Goal: Task Accomplishment & Management: Use online tool/utility

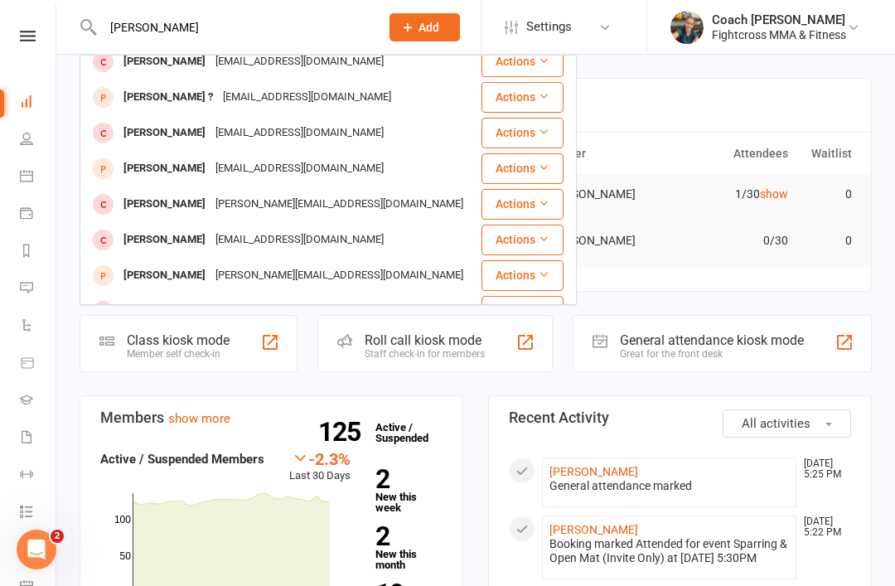
scroll to position [464, 0]
click at [225, 28] on input "[PERSON_NAME]" at bounding box center [233, 27] width 270 height 23
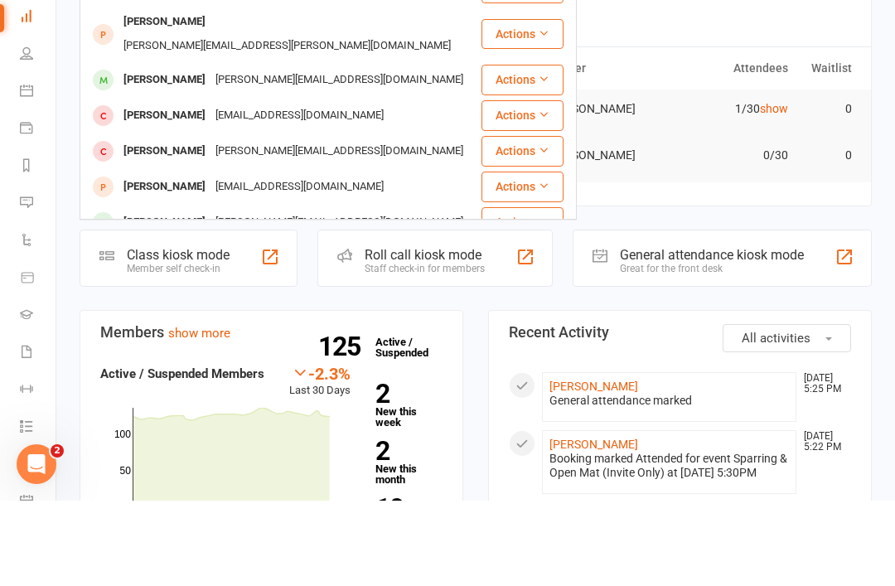
scroll to position [0, 0]
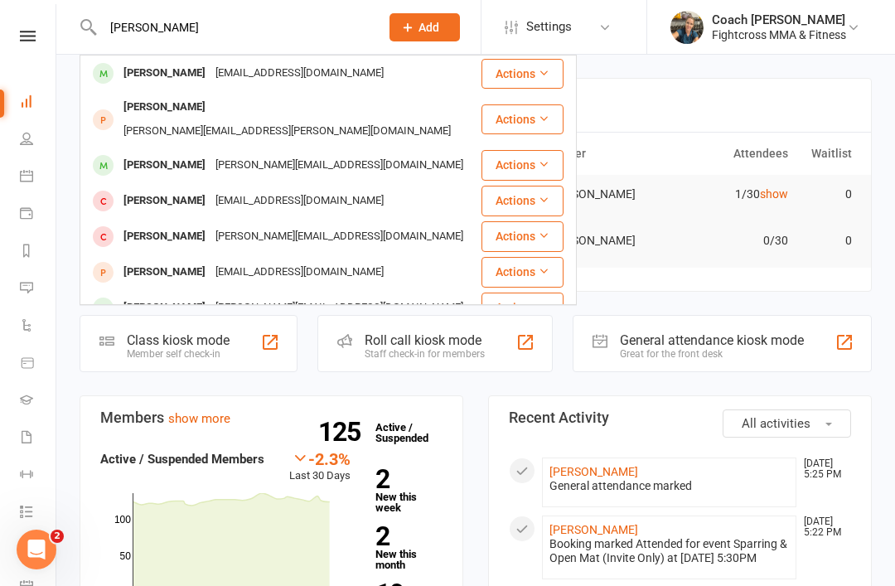
type input "[PERSON_NAME]"
click at [171, 70] on div "[PERSON_NAME]" at bounding box center [164, 73] width 92 height 24
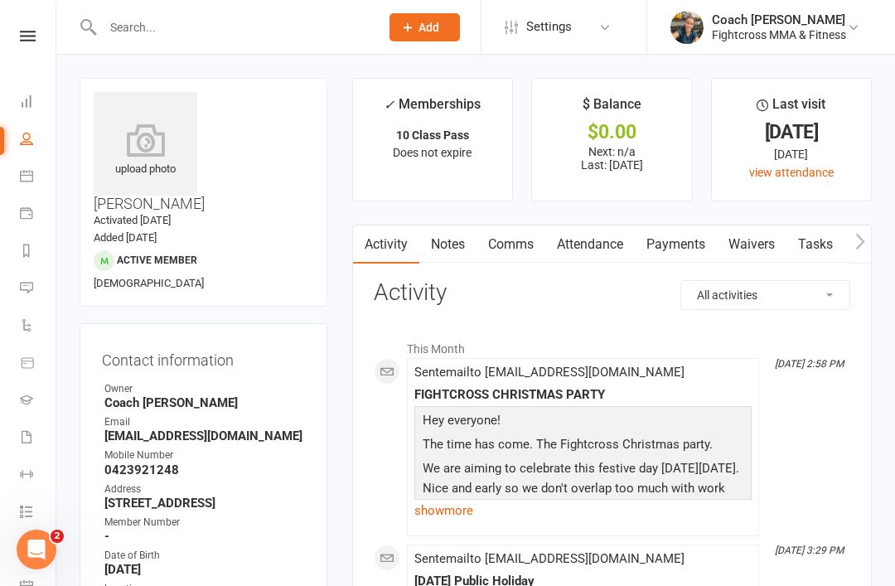
click at [29, 39] on icon at bounding box center [28, 36] width 16 height 11
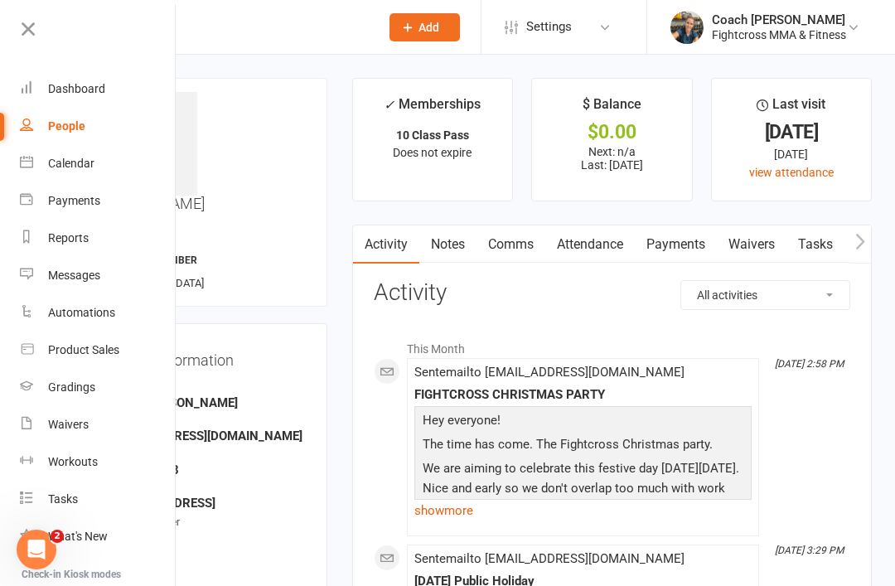
click at [514, 255] on link "Comms" at bounding box center [510, 244] width 69 height 38
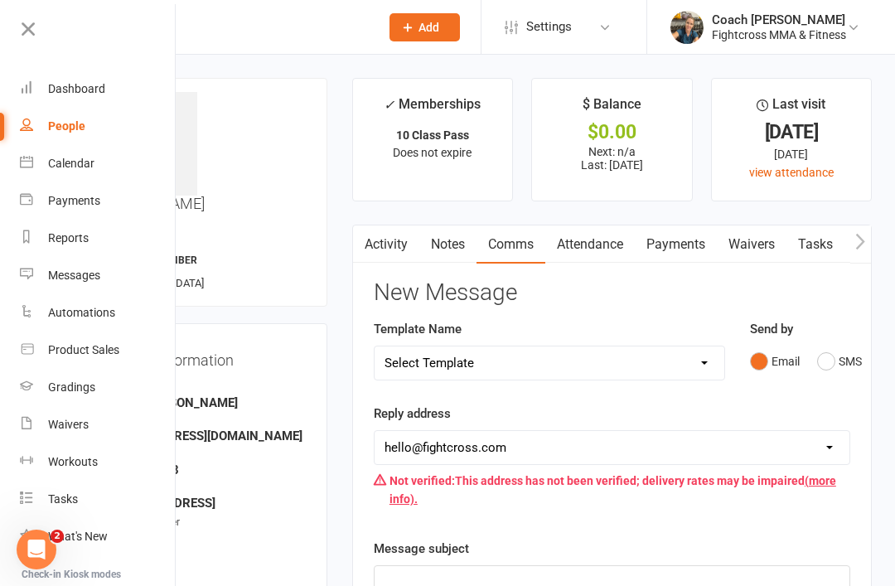
click at [827, 361] on button "SMS" at bounding box center [839, 360] width 45 height 31
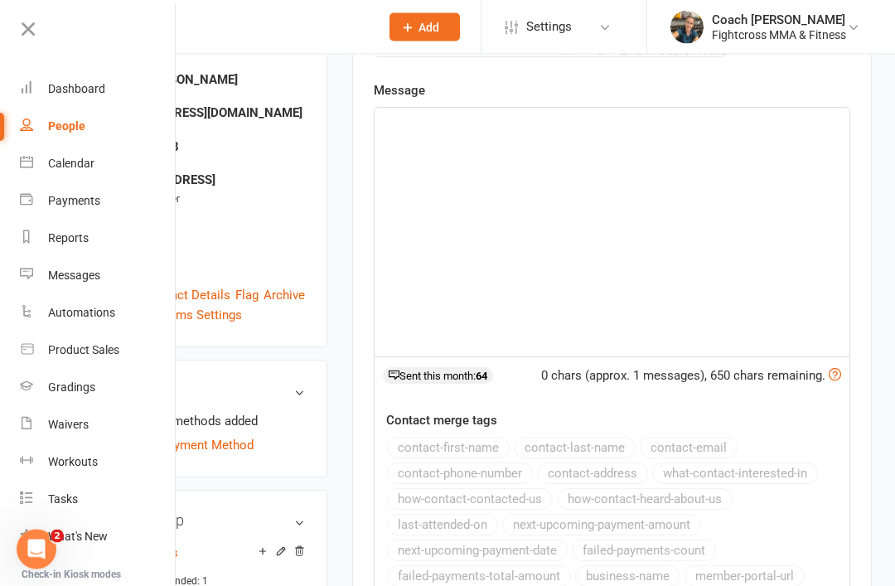
scroll to position [319, 0]
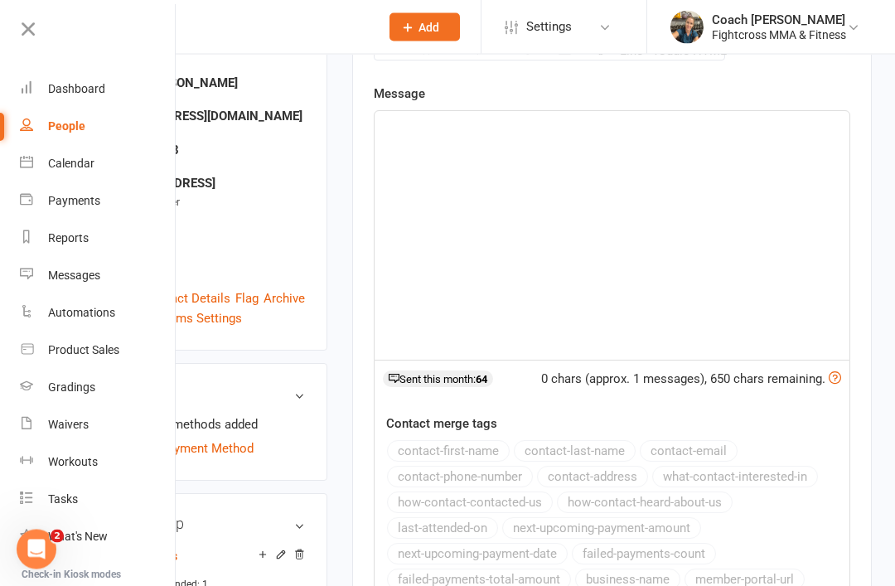
click at [431, 138] on div "﻿" at bounding box center [611, 236] width 475 height 249
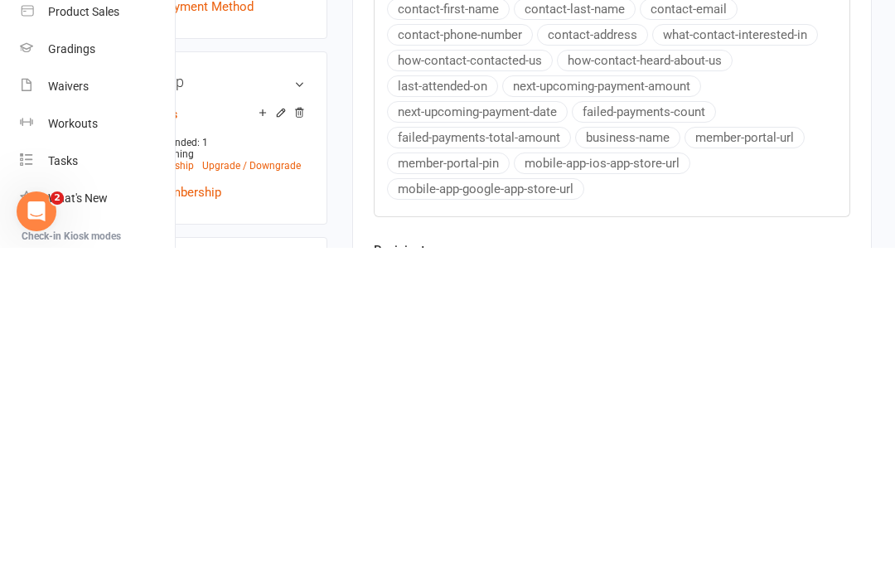
scroll to position [428, 0]
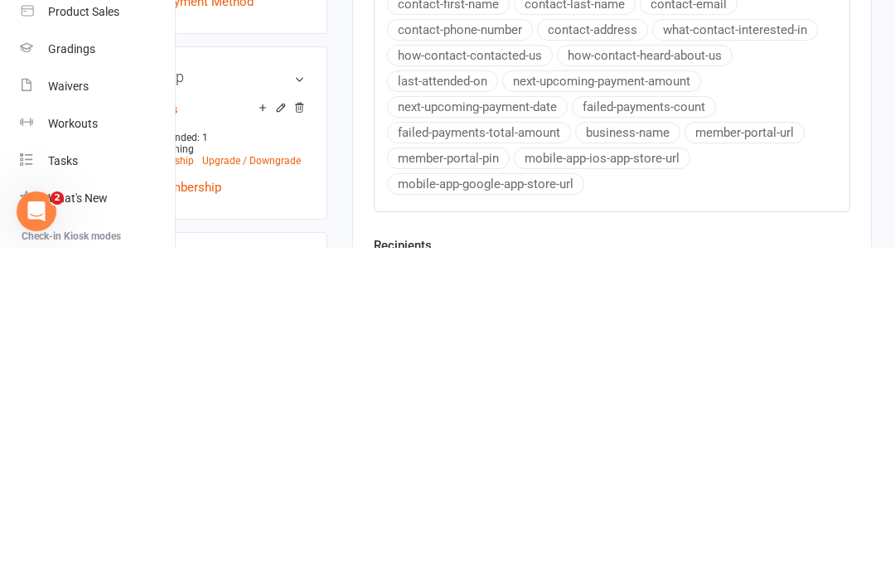
click at [766, 481] on button "member-portal-url" at bounding box center [744, 471] width 120 height 22
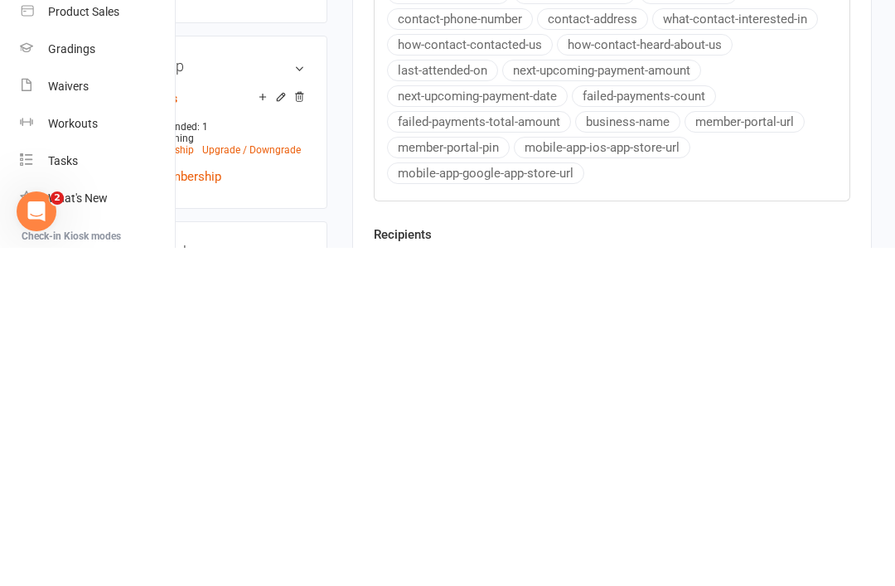
click at [437, 496] on button "member-portal-pin" at bounding box center [448, 486] width 123 height 22
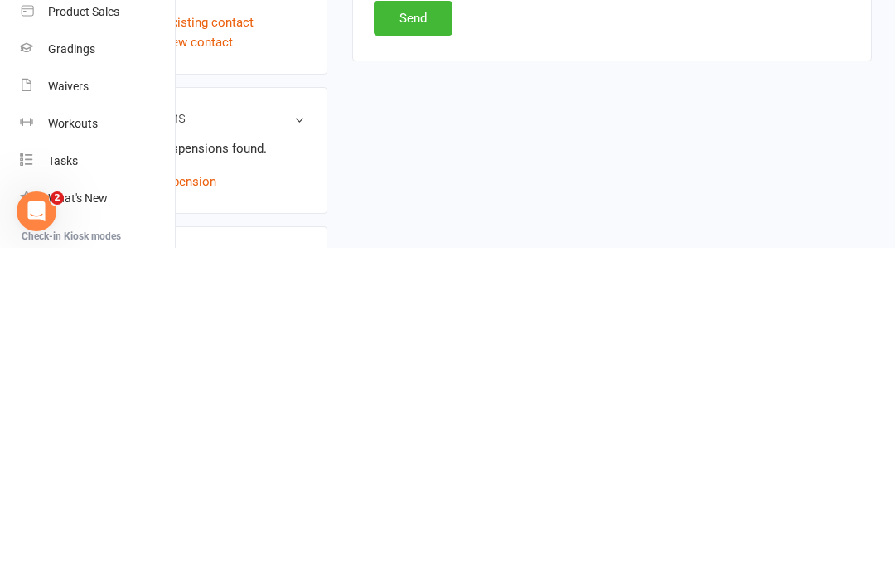
scroll to position [758, 0]
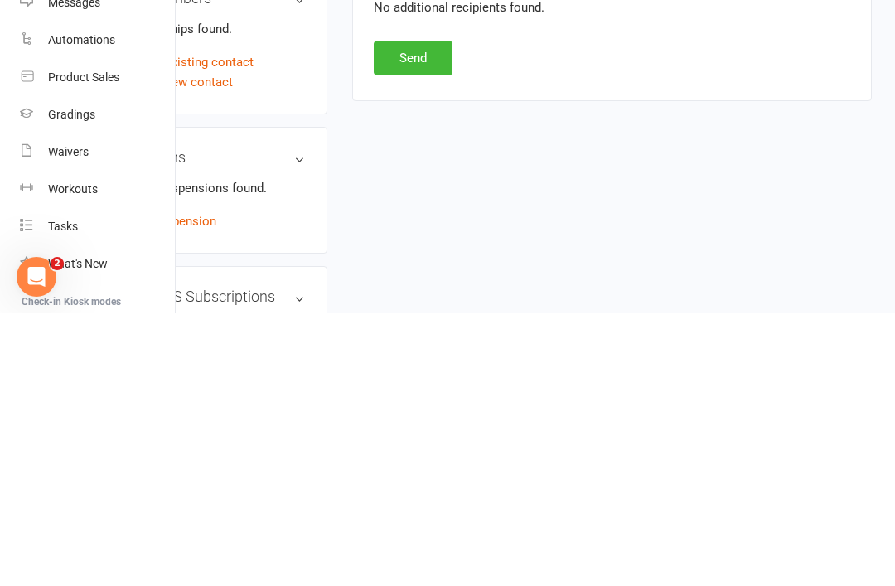
click at [418, 313] on button "Send" at bounding box center [413, 330] width 79 height 35
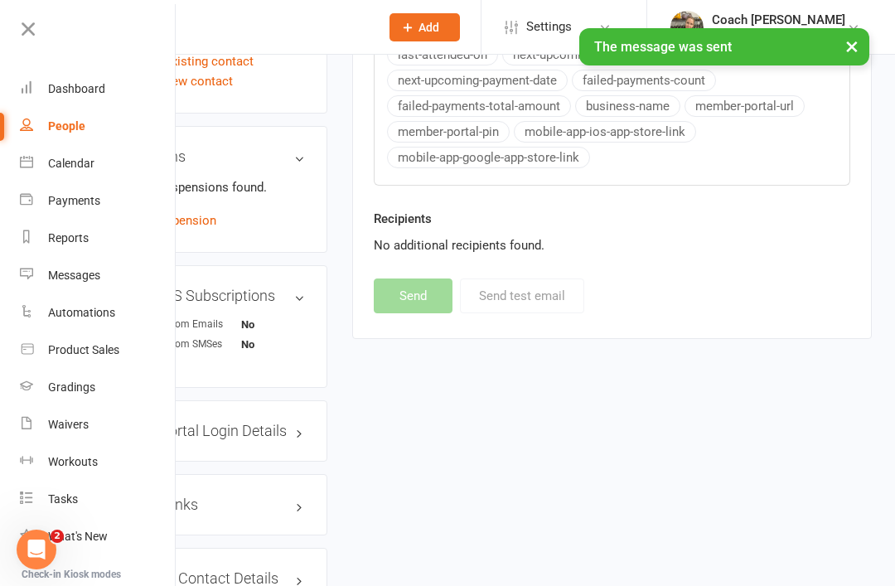
click at [84, 89] on div "Dashboard" at bounding box center [76, 88] width 57 height 13
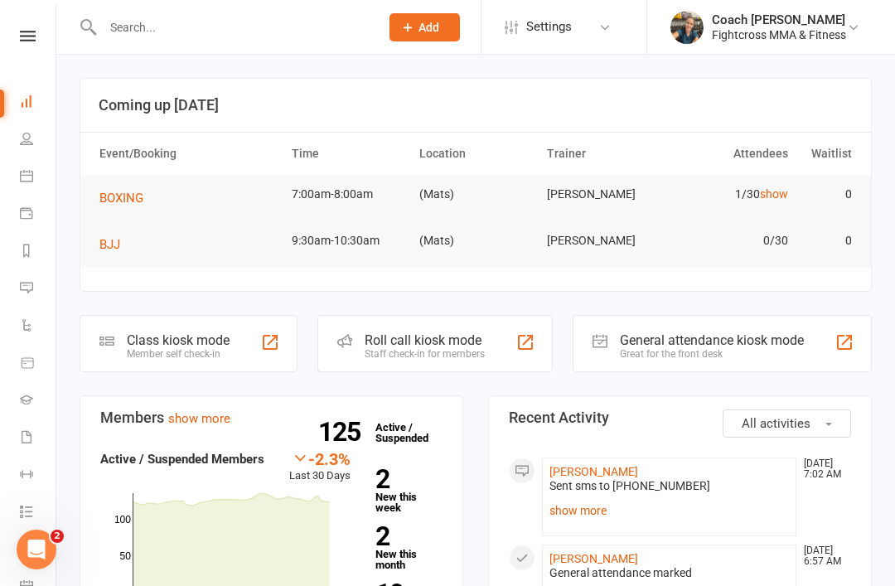
click at [128, 189] on button "BOXING" at bounding box center [127, 198] width 56 height 20
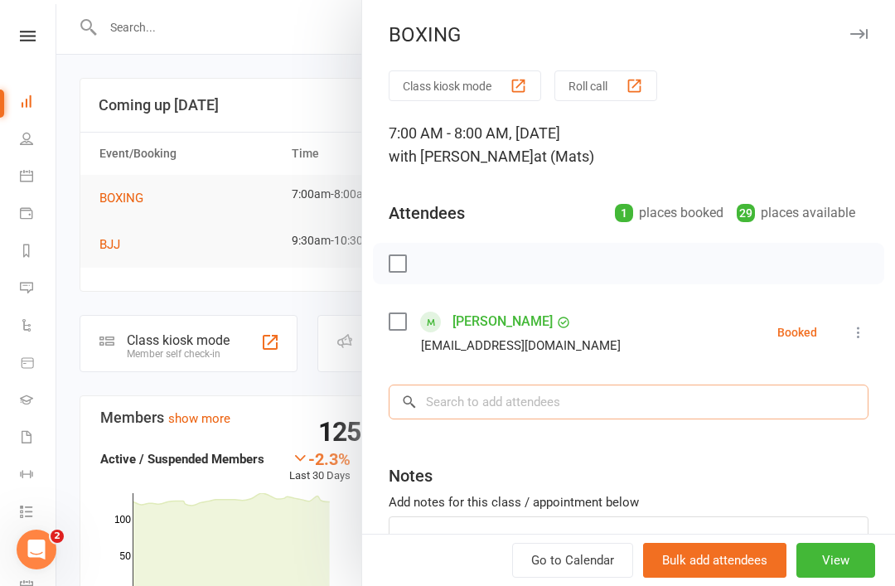
click at [500, 400] on input "search" at bounding box center [629, 401] width 480 height 35
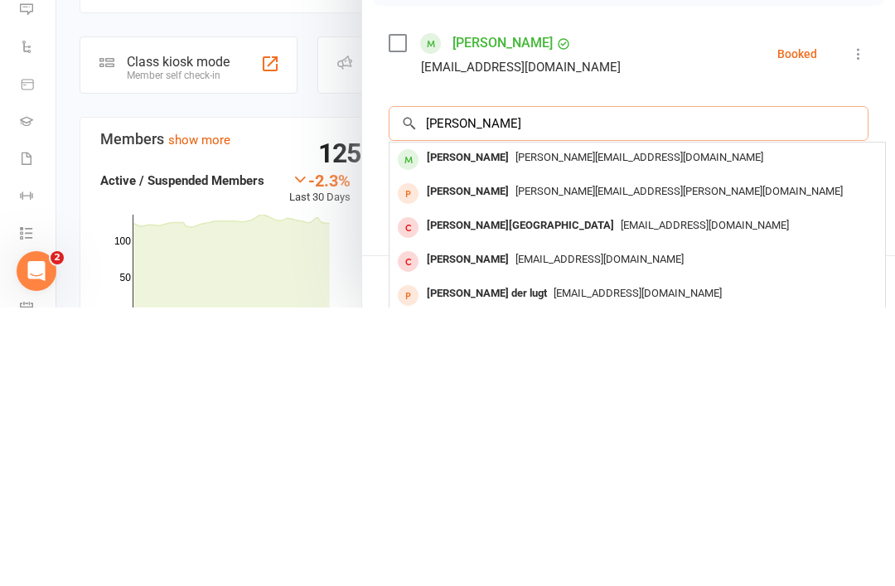
type input "[PERSON_NAME]"
click at [469, 424] on div "[PERSON_NAME]" at bounding box center [467, 436] width 95 height 24
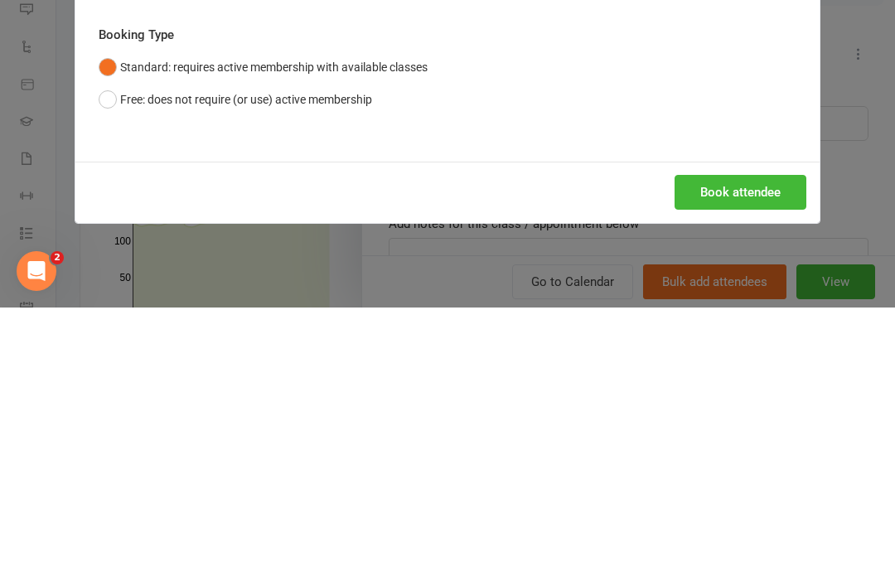
scroll to position [278, 0]
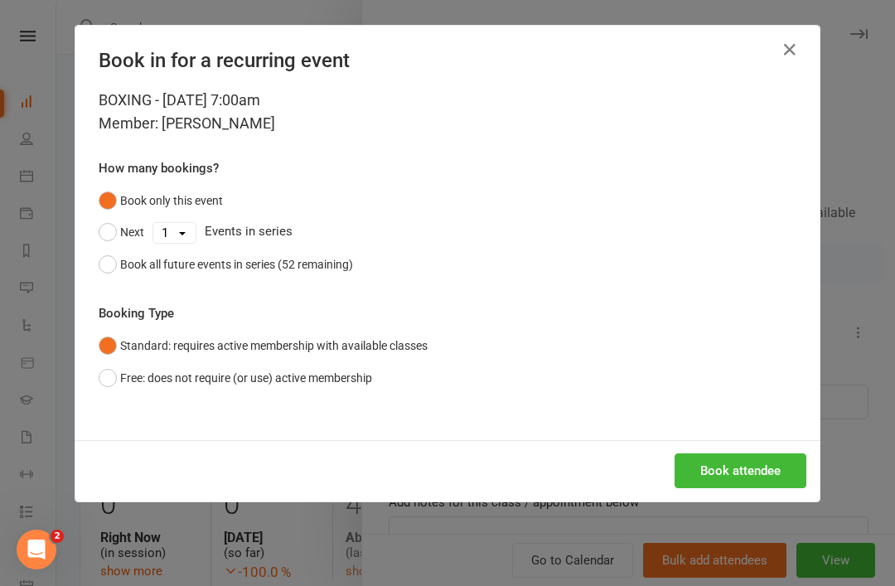
click at [759, 462] on button "Book attendee" at bounding box center [740, 470] width 132 height 35
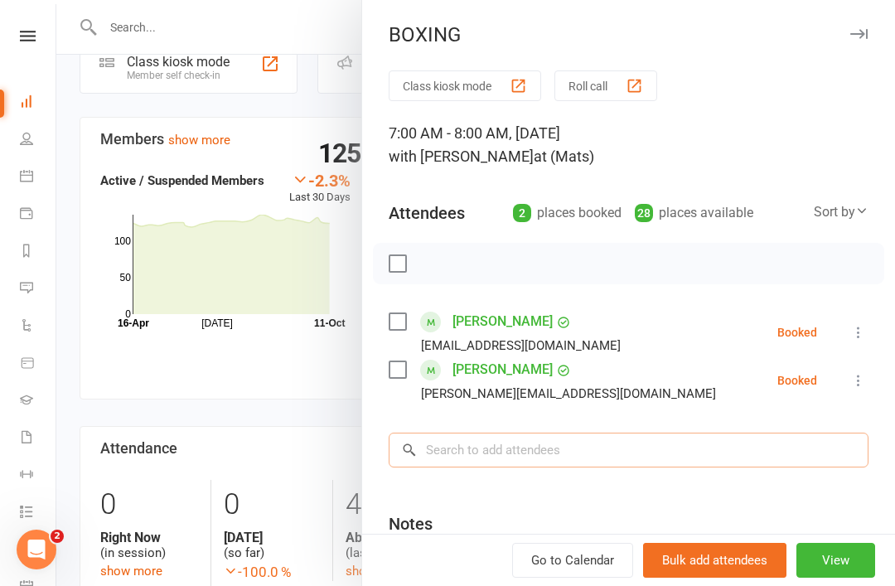
click at [542, 452] on input "search" at bounding box center [629, 449] width 480 height 35
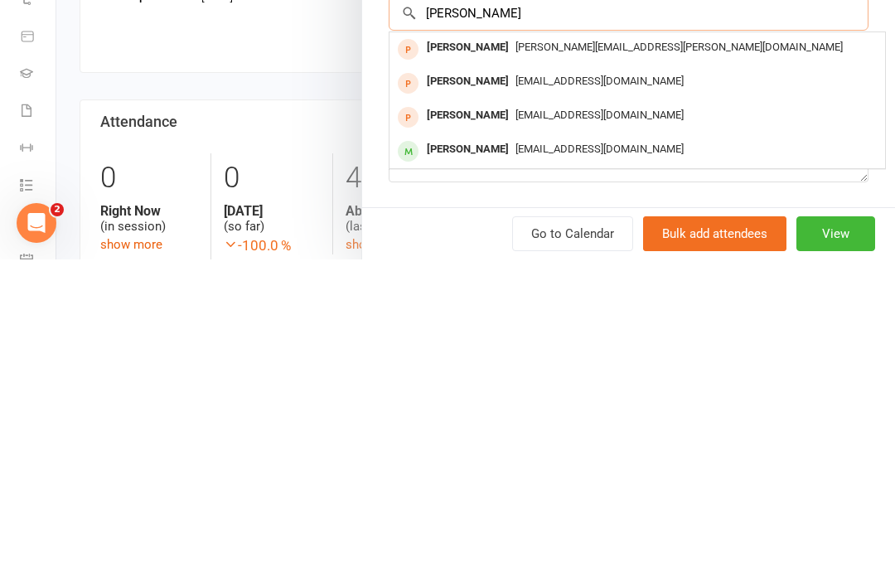
scroll to position [109, 0]
type input "[PERSON_NAME]"
click at [479, 465] on div "[PERSON_NAME]" at bounding box center [467, 477] width 95 height 24
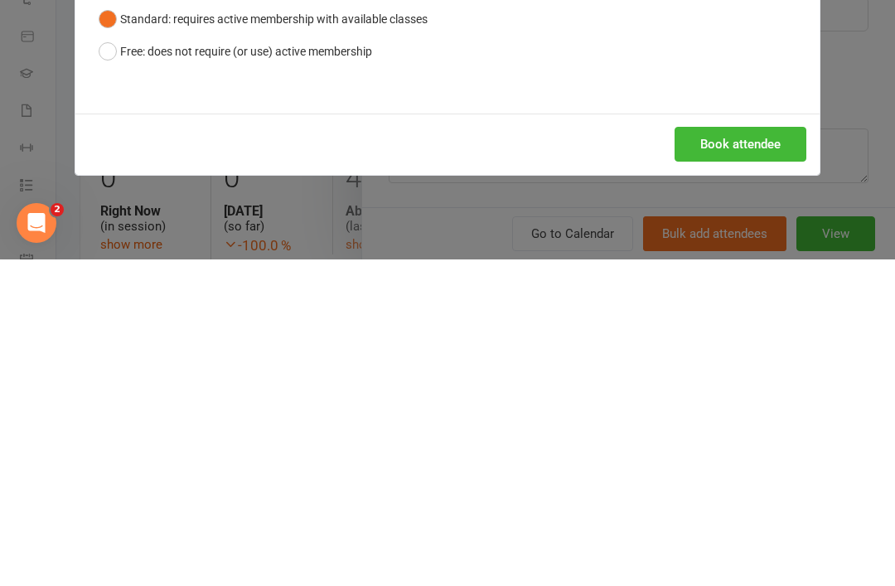
scroll to position [605, 0]
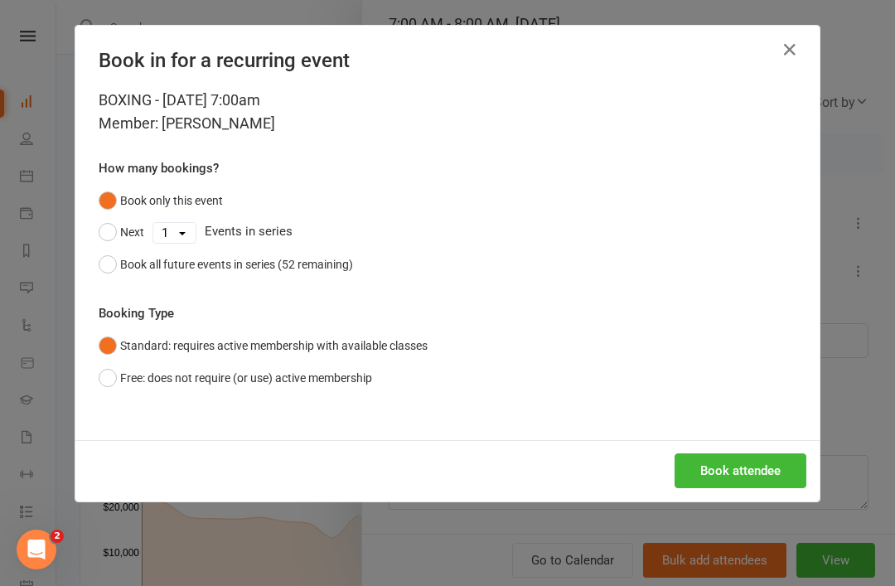
click at [743, 469] on button "Book attendee" at bounding box center [740, 470] width 132 height 35
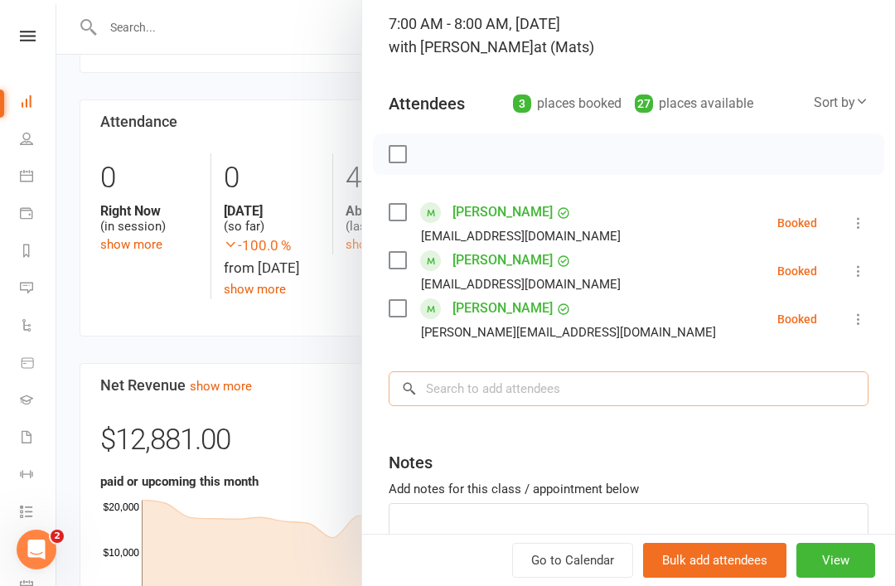
click at [502, 385] on input "search" at bounding box center [629, 388] width 480 height 35
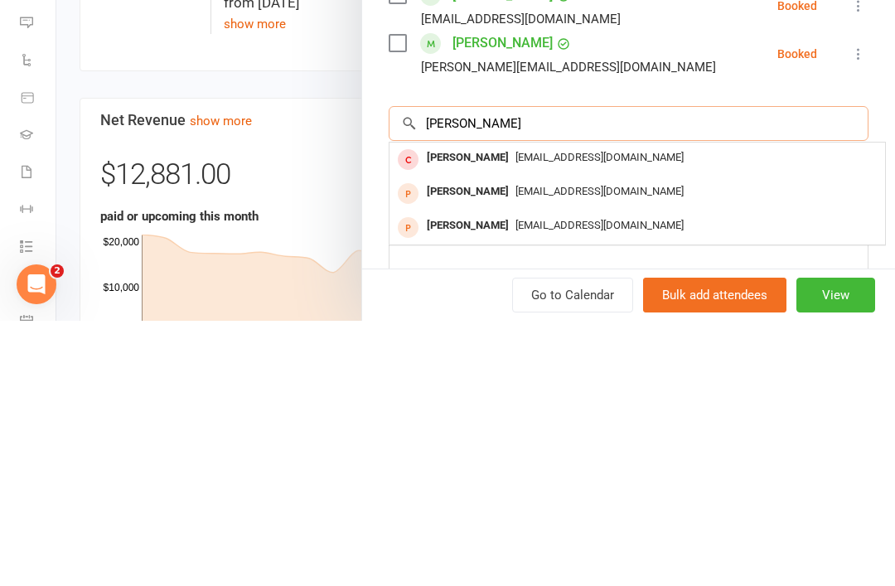
type input "[PERSON_NAME]"
click at [515, 416] on span "[EMAIL_ADDRESS][DOMAIN_NAME]" at bounding box center [599, 422] width 168 height 12
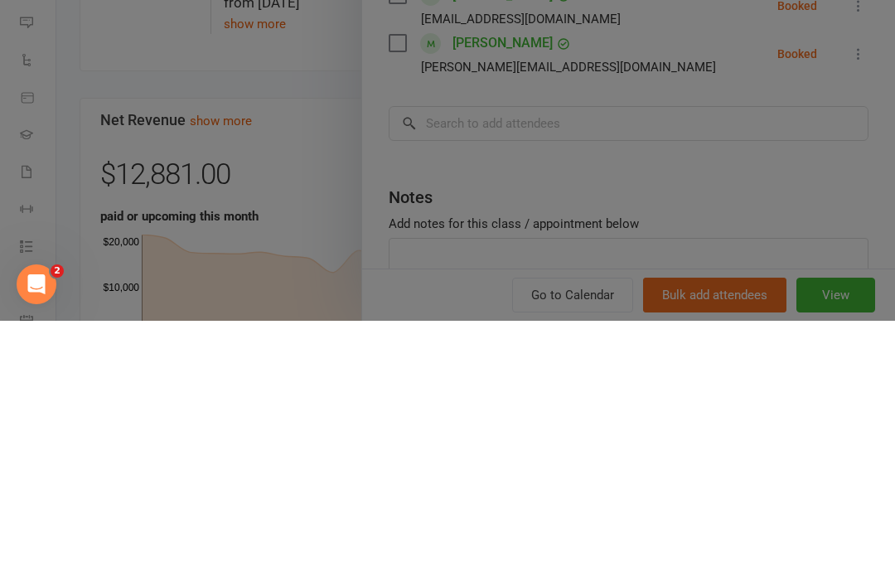
scroll to position [870, 0]
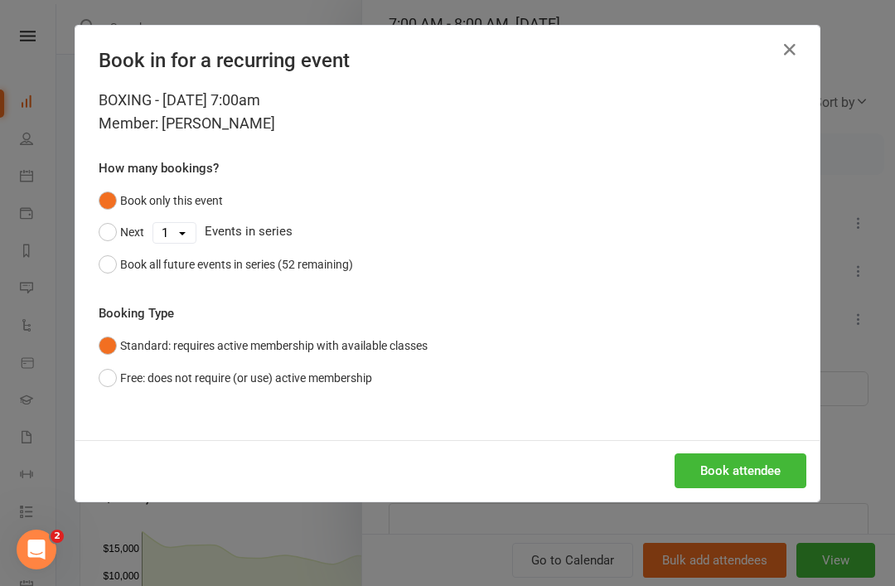
click at [754, 471] on button "Book attendee" at bounding box center [740, 470] width 132 height 35
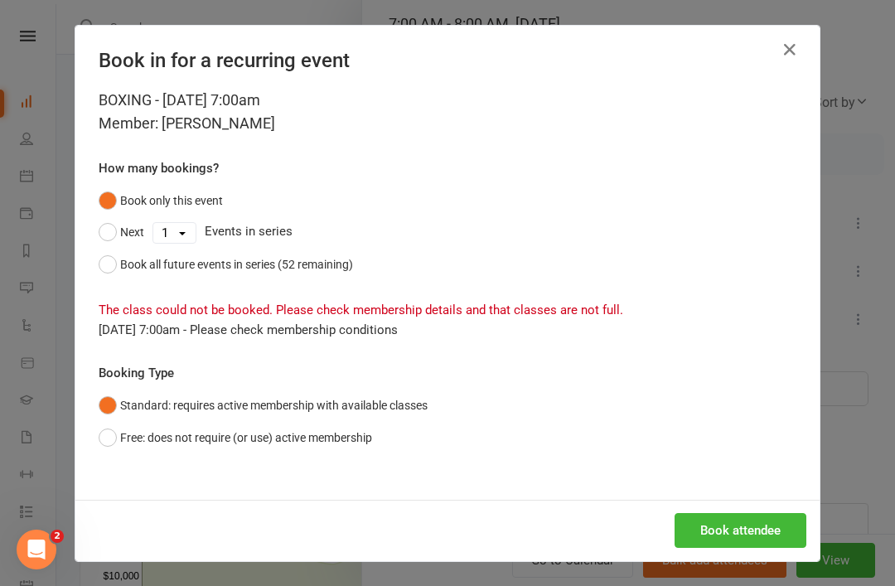
click at [109, 428] on button "Free: does not require (or use) active membership" at bounding box center [235, 437] width 273 height 31
click at [759, 528] on button "Book attendee" at bounding box center [740, 530] width 132 height 35
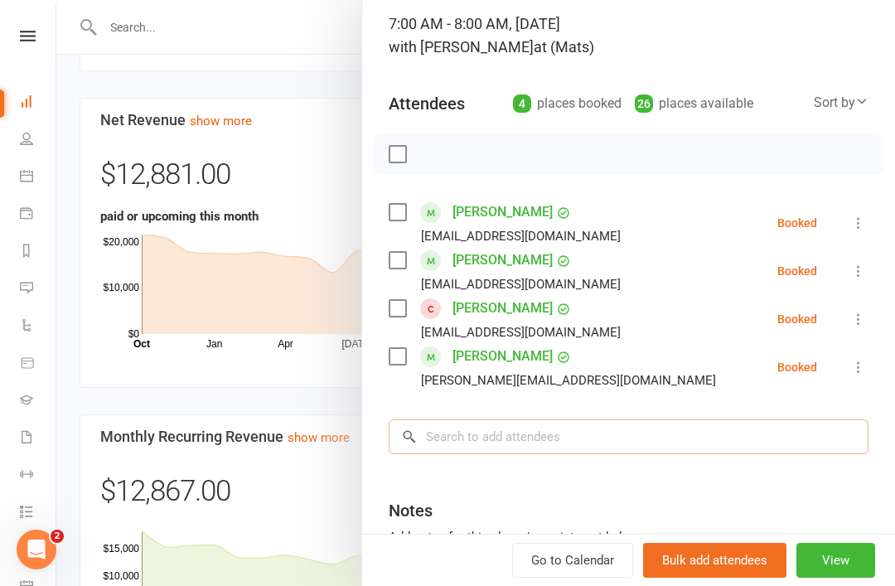
click at [508, 440] on input "search" at bounding box center [629, 436] width 480 height 35
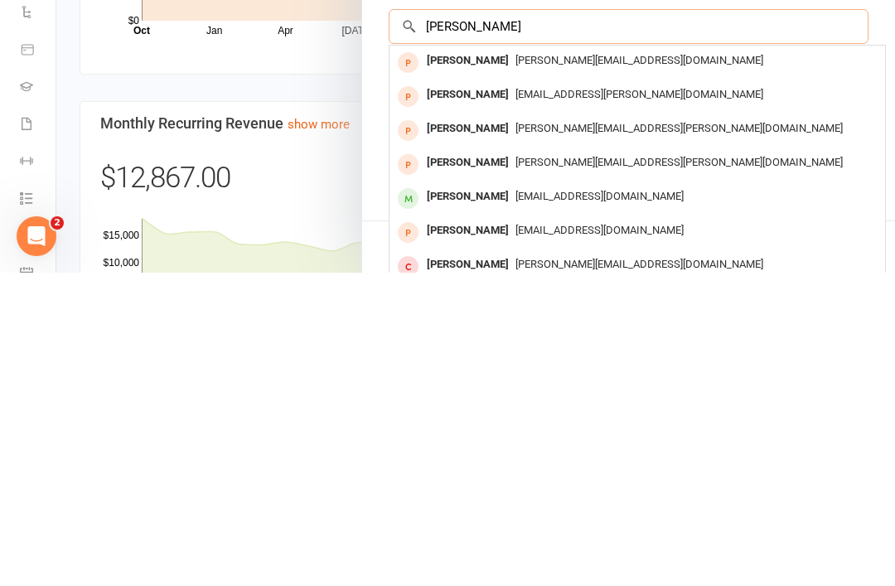
scroll to position [207, 0]
type input "[PERSON_NAME]"
click at [495, 497] on div "[PERSON_NAME]" at bounding box center [467, 509] width 95 height 24
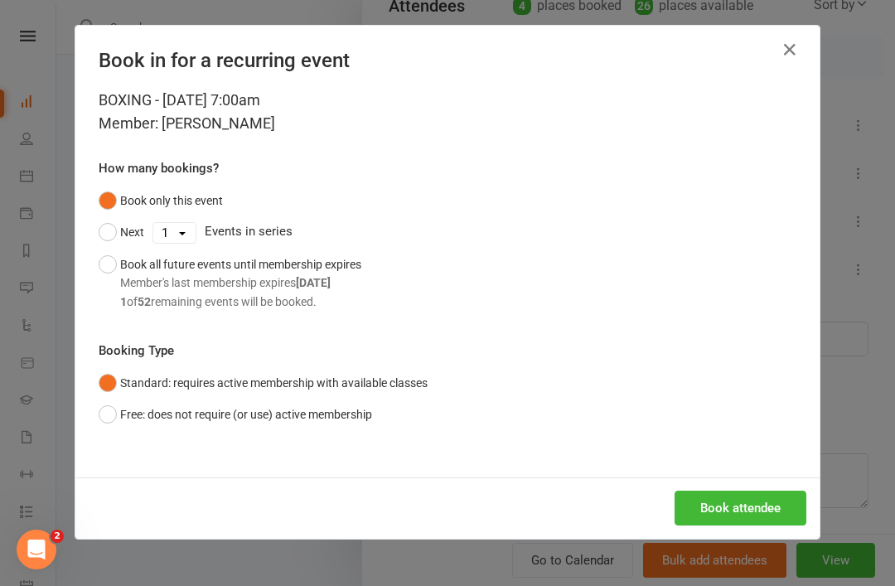
click at [764, 503] on button "Book attendee" at bounding box center [740, 507] width 132 height 35
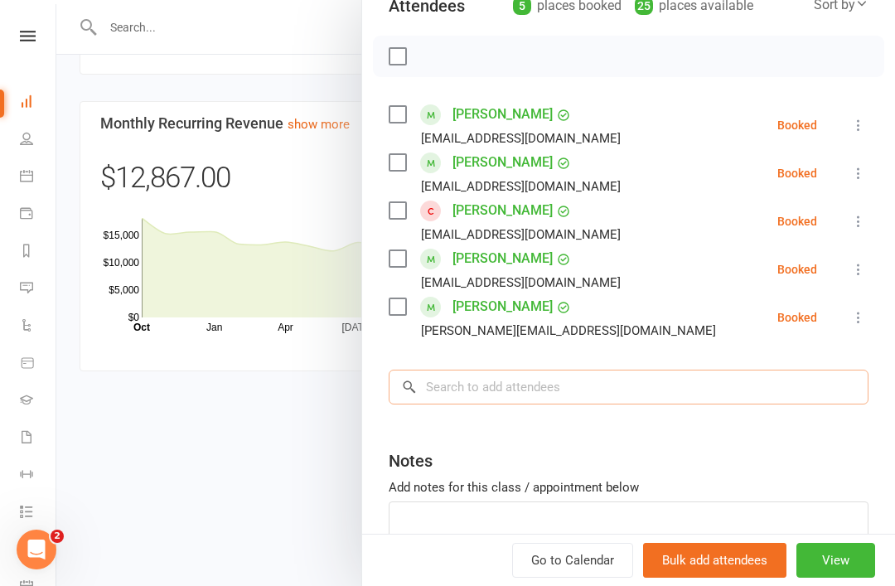
click at [503, 385] on input "search" at bounding box center [629, 386] width 480 height 35
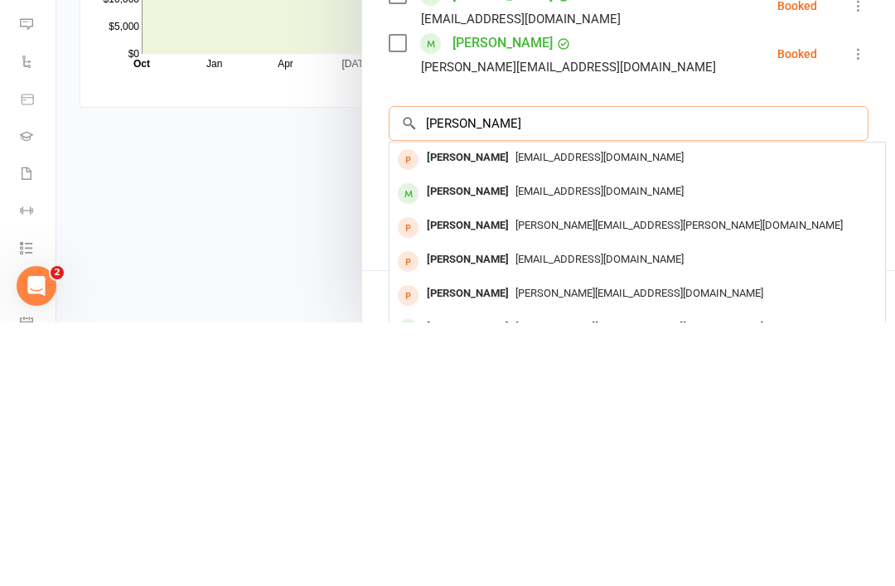
type input "[PERSON_NAME]"
click at [500, 443] on div "[PERSON_NAME]" at bounding box center [467, 455] width 95 height 24
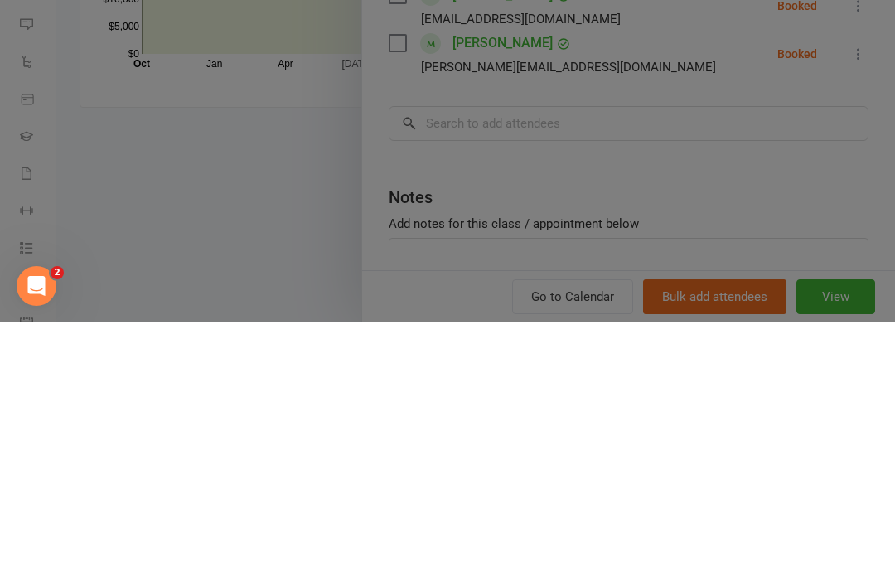
scroll to position [1447, 0]
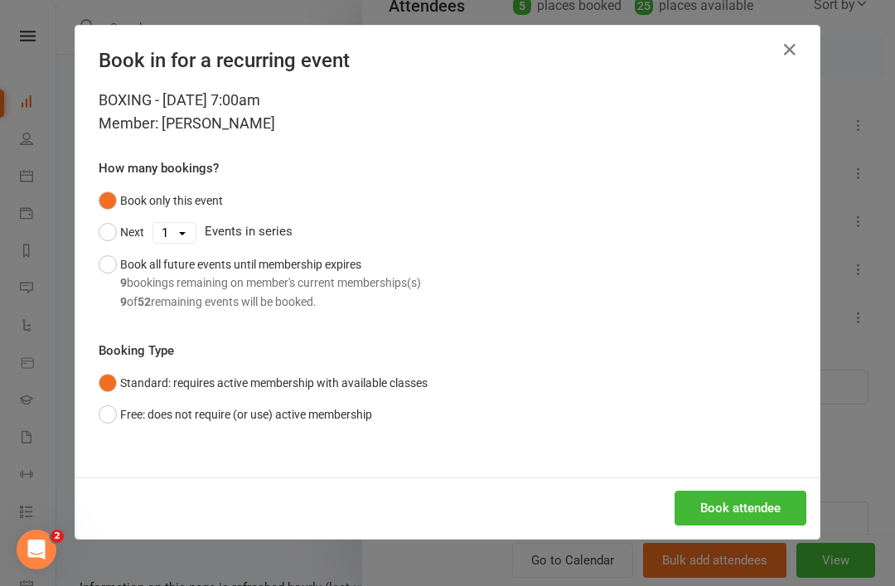
click at [765, 506] on button "Book attendee" at bounding box center [740, 507] width 132 height 35
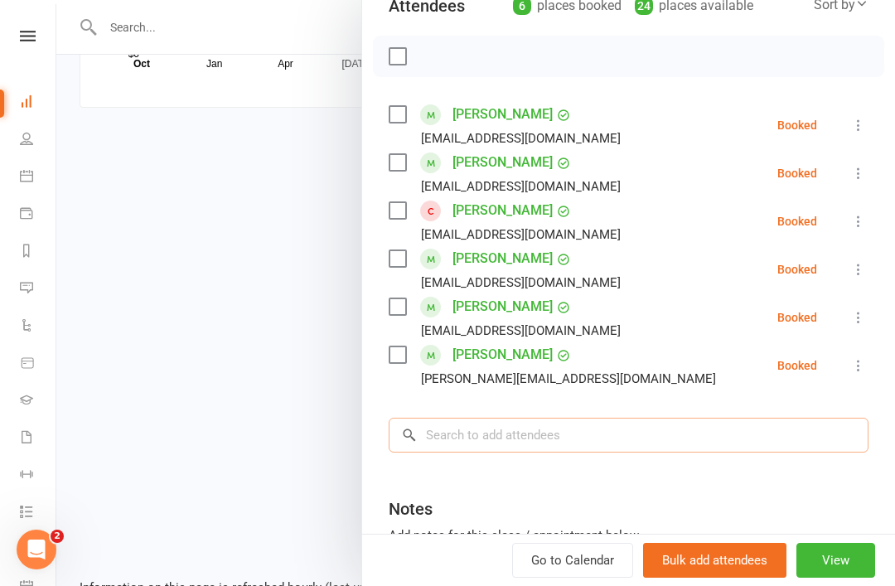
click at [524, 421] on input "search" at bounding box center [629, 435] width 480 height 35
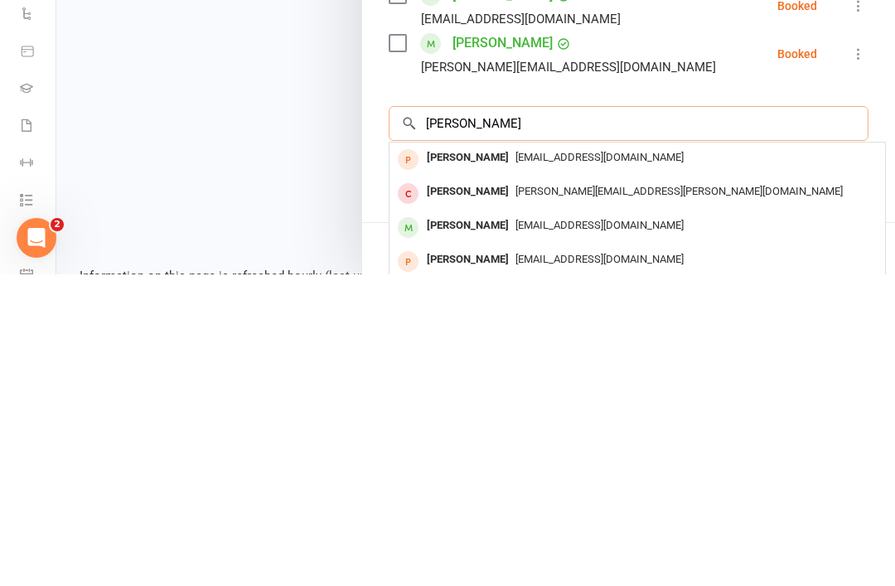
type input "[PERSON_NAME]"
click at [492, 525] on div "[PERSON_NAME]" at bounding box center [467, 537] width 95 height 24
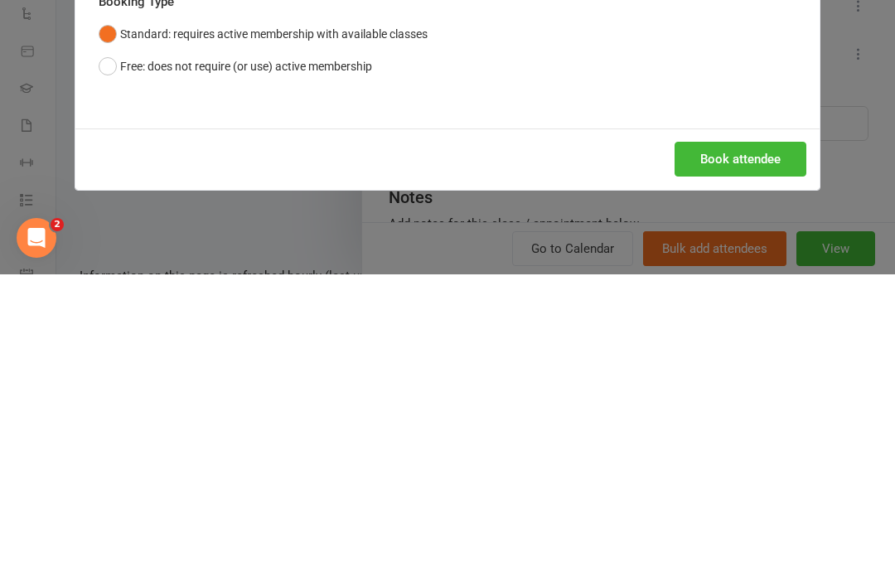
scroll to position [1523, 0]
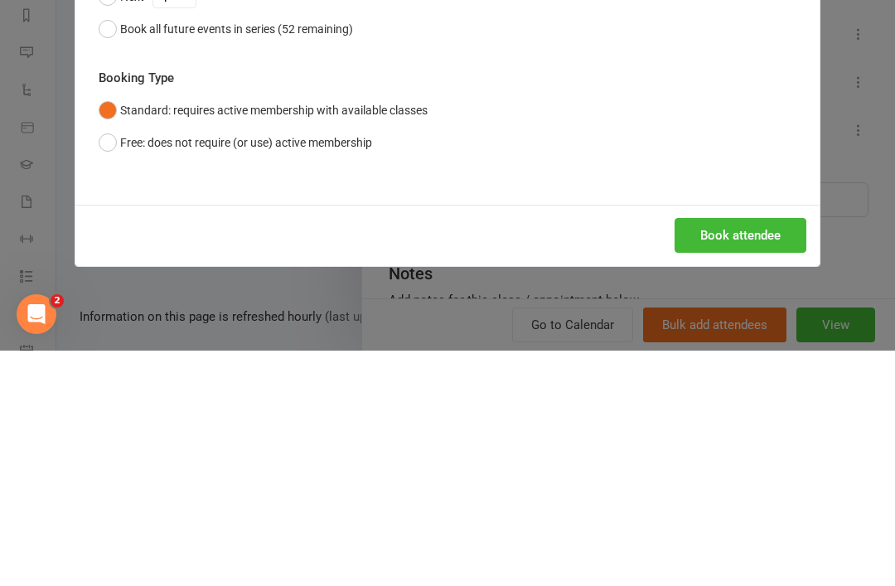
click at [862, 309] on div "Book in for a recurring event BOXING - [DATE] 7:00am Member: [PERSON_NAME] How …" at bounding box center [447, 293] width 895 height 586
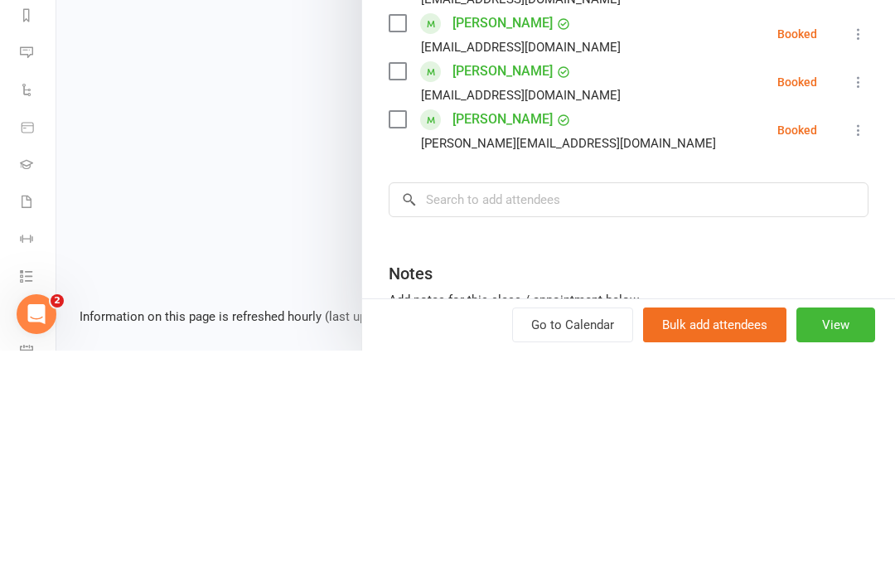
click at [863, 485] on div "Notes" at bounding box center [629, 505] width 480 height 41
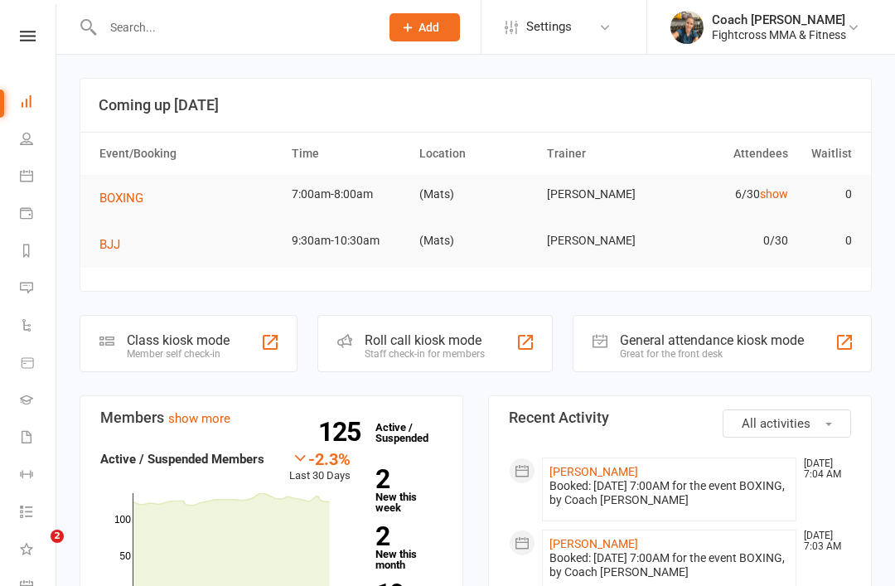
scroll to position [1493, 0]
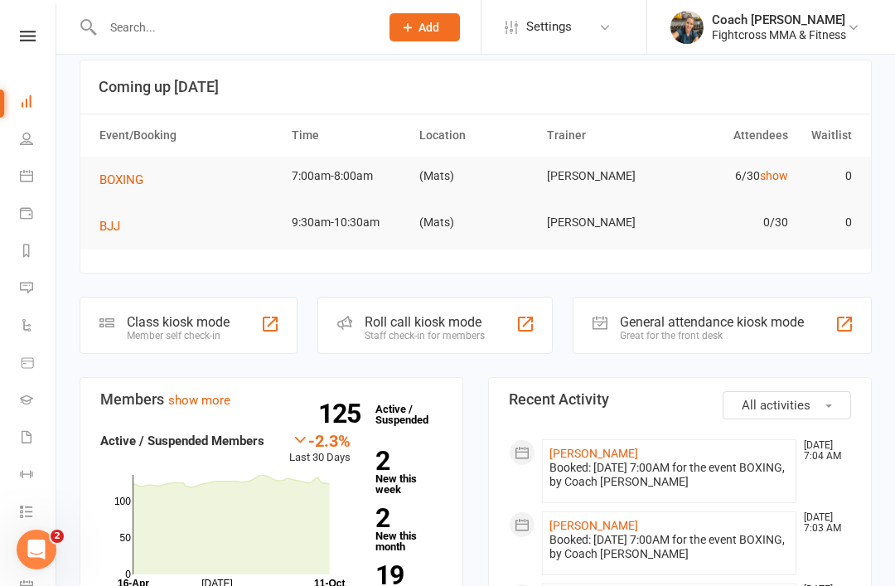
scroll to position [0, 0]
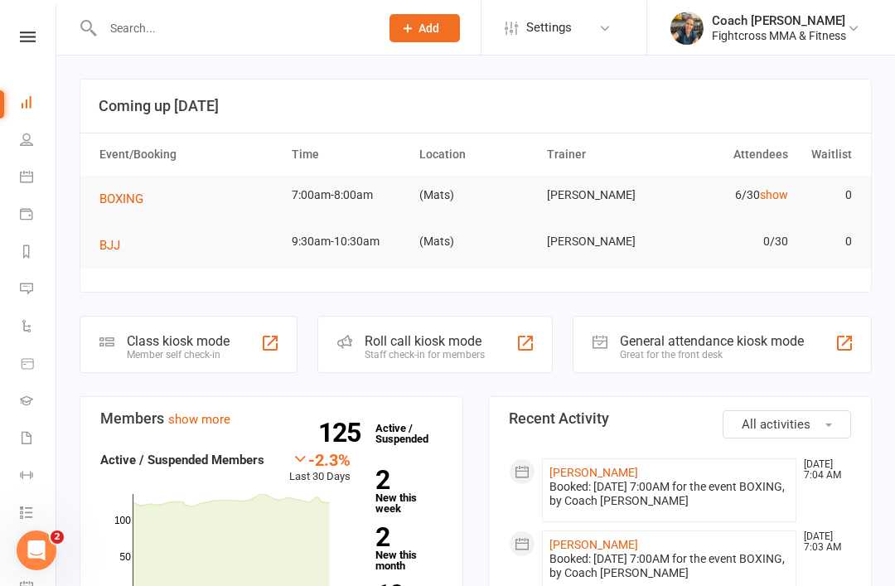
click at [135, 200] on span "BOXING" at bounding box center [121, 198] width 44 height 15
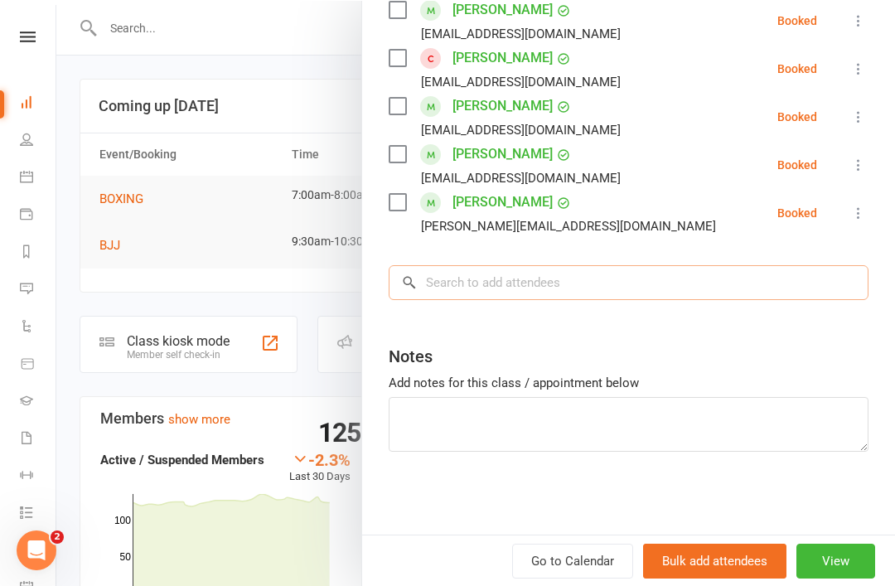
click at [516, 271] on input "search" at bounding box center [629, 281] width 480 height 35
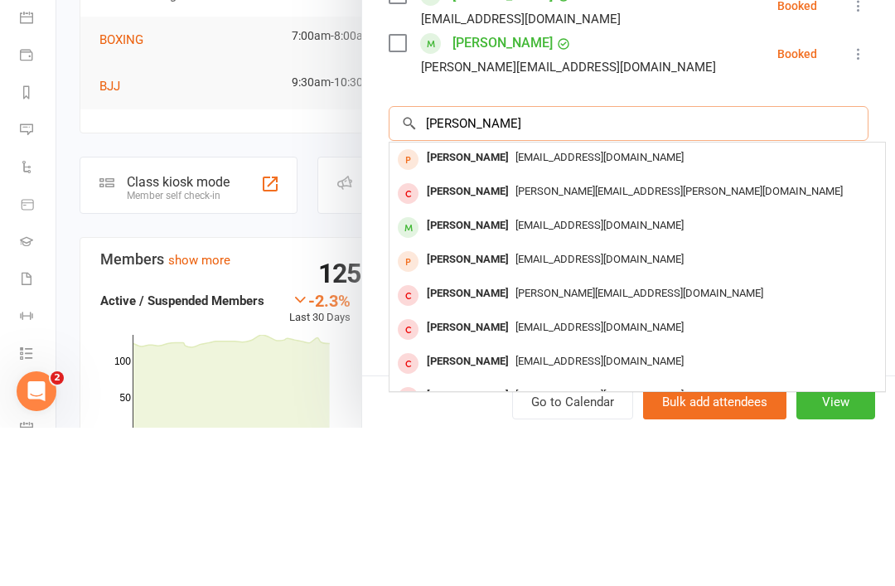
type input "[PERSON_NAME]"
click at [481, 372] on div "[PERSON_NAME]" at bounding box center [467, 384] width 95 height 24
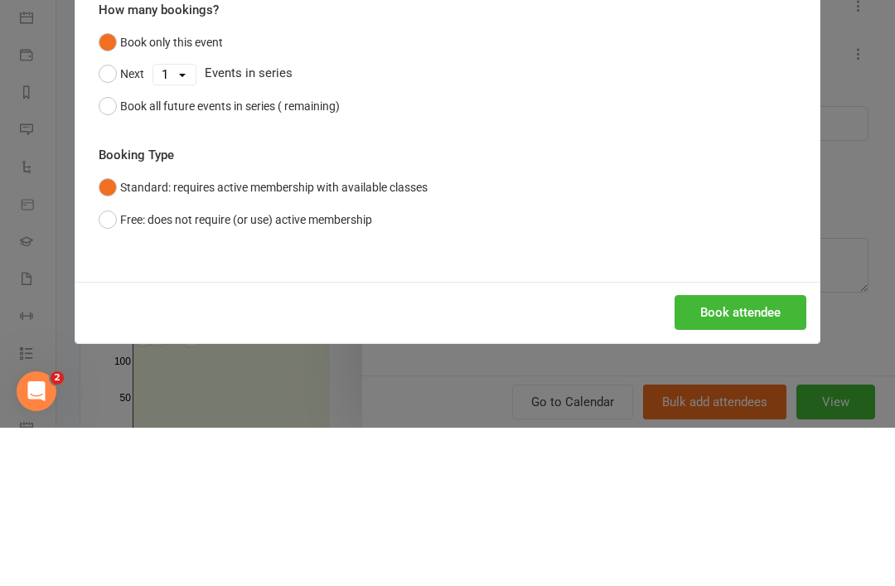
scroll to position [158, 0]
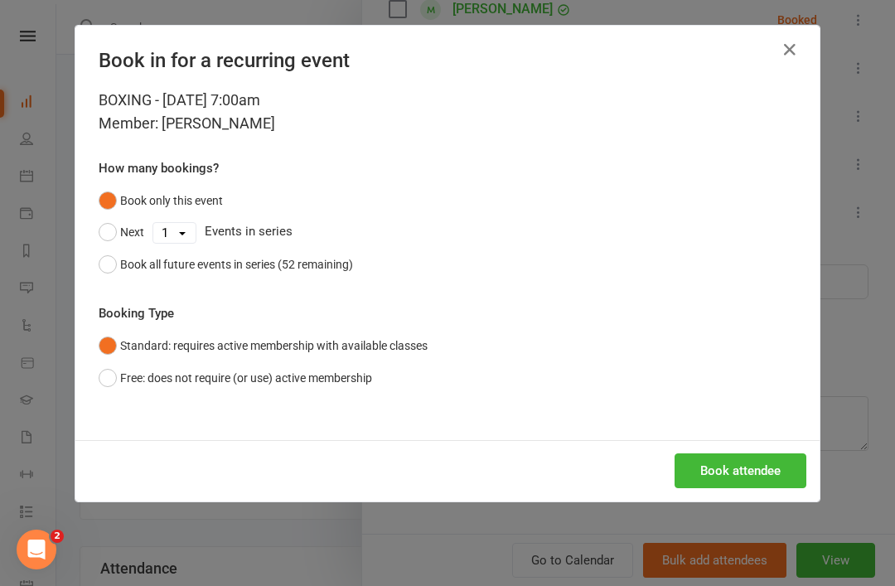
click at [752, 464] on button "Book attendee" at bounding box center [740, 470] width 132 height 35
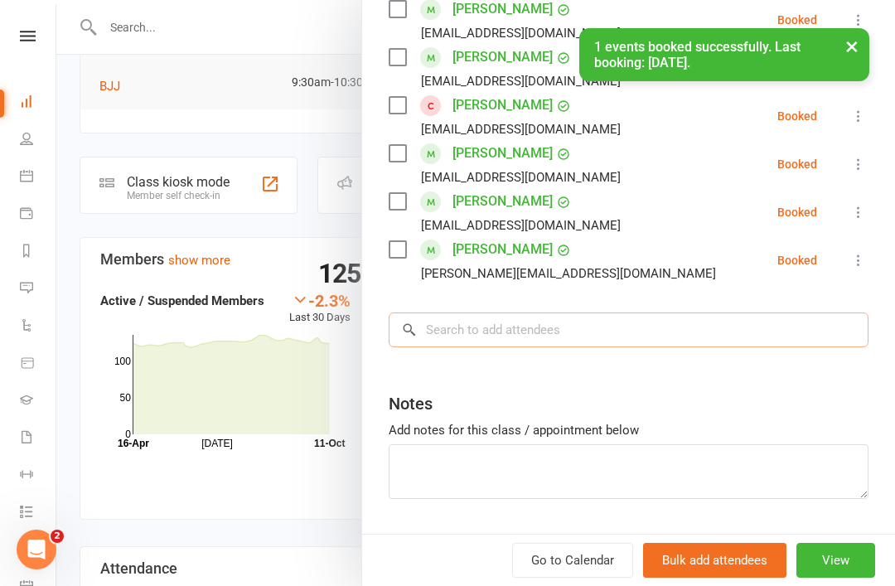
click at [496, 330] on input "search" at bounding box center [629, 329] width 480 height 35
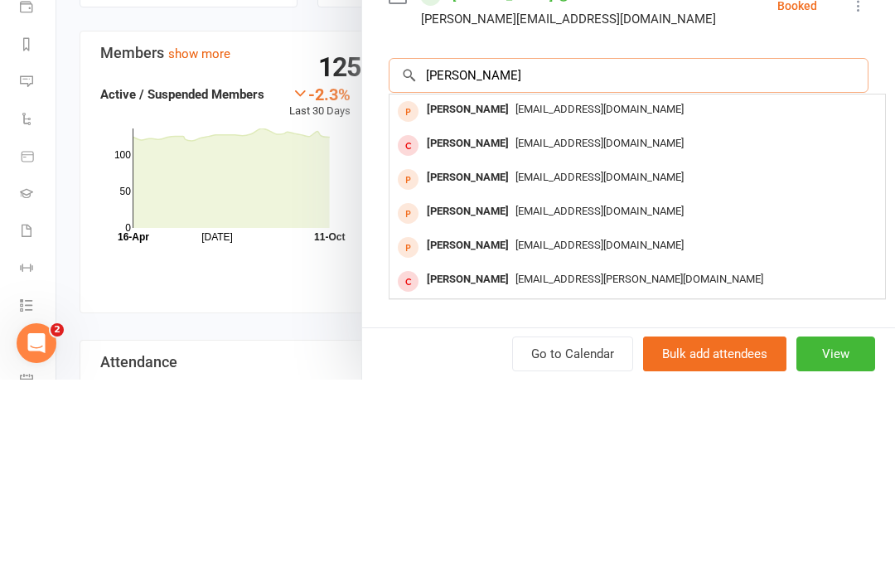
scroll to position [408, 0]
type input "Claudia"
click at [540, 343] on span "c.floresarias11@gmail.com" at bounding box center [599, 349] width 168 height 12
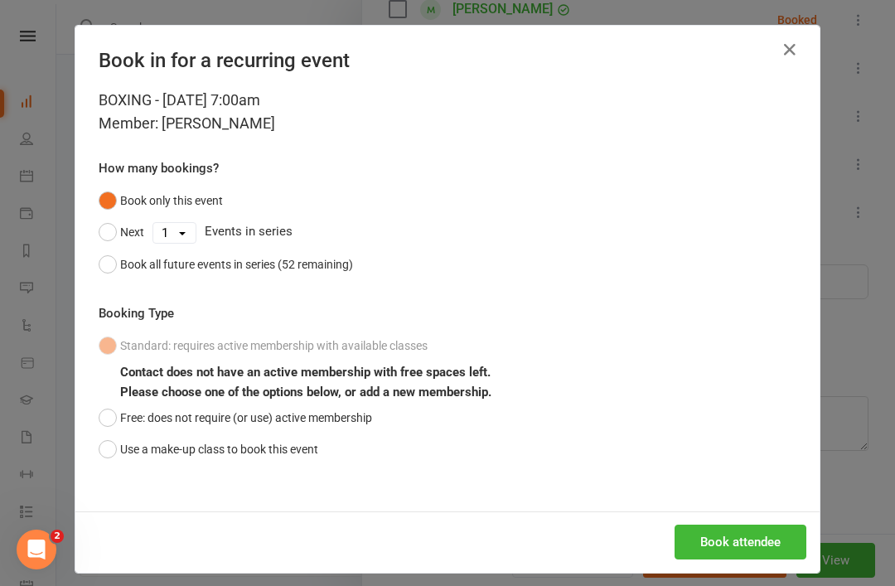
click at [109, 407] on button "Free: does not require (or use) active membership" at bounding box center [235, 417] width 273 height 31
click at [750, 543] on button "Book attendee" at bounding box center [740, 541] width 132 height 35
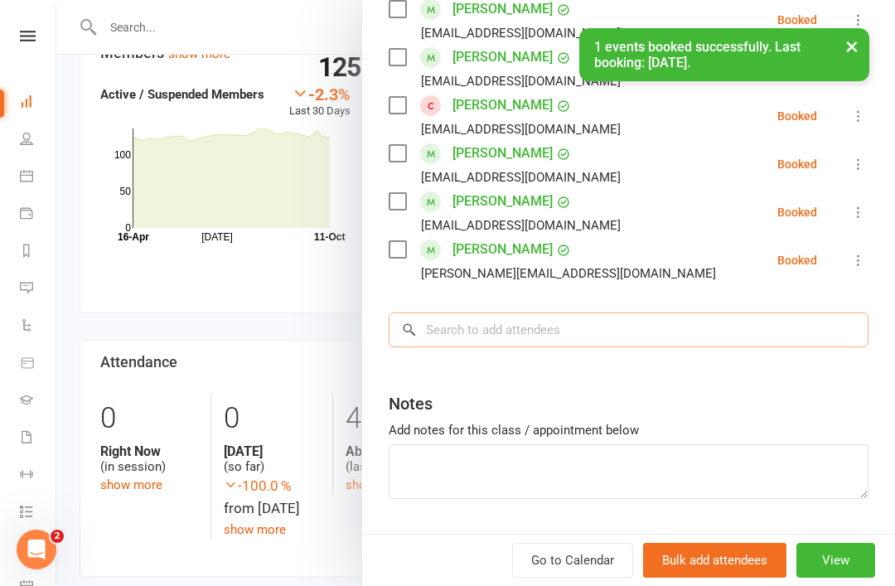
click at [496, 333] on input "search" at bounding box center [629, 329] width 480 height 35
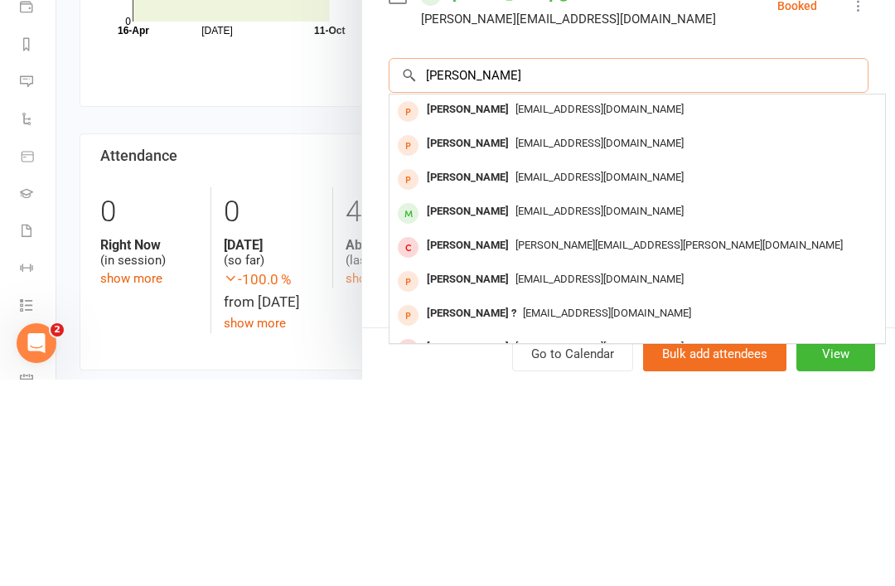
scroll to position [456, 0]
type input "Sean"
click at [461, 406] on div "[PERSON_NAME]" at bounding box center [467, 418] width 95 height 24
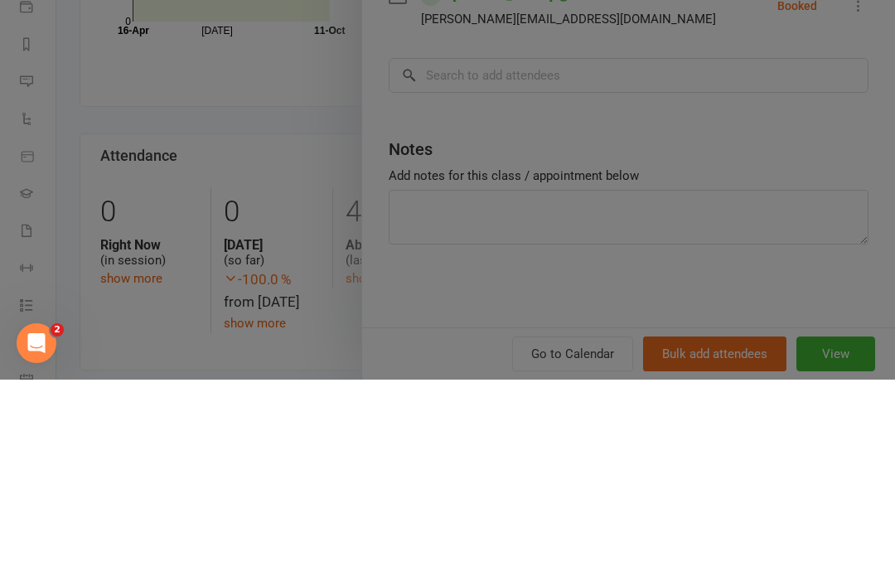
scroll to position [571, 0]
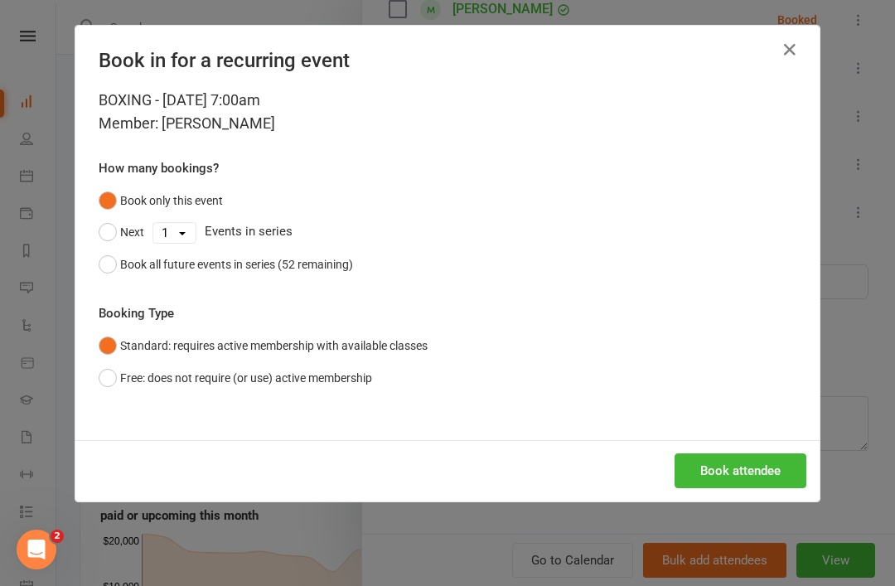
click at [761, 475] on button "Book attendee" at bounding box center [740, 470] width 132 height 35
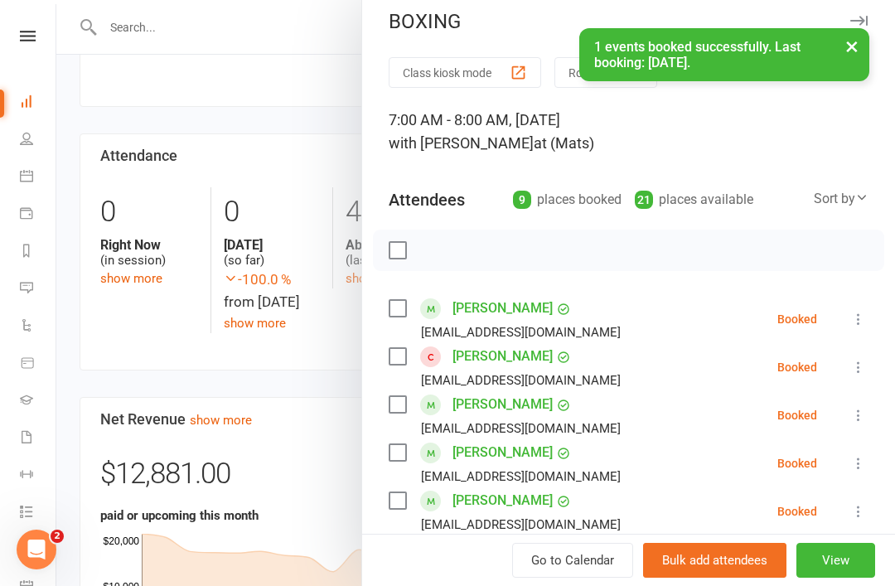
scroll to position [12, 0]
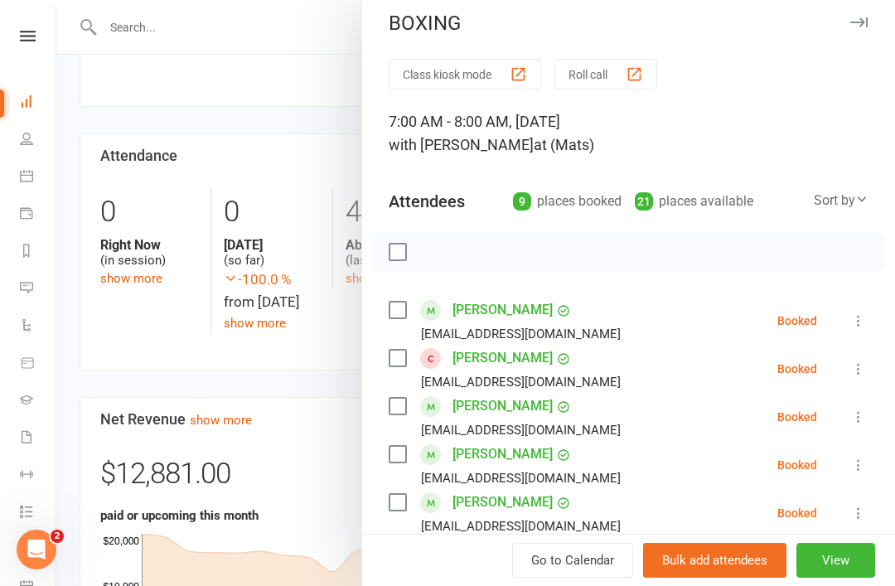
click at [404, 252] on label at bounding box center [397, 252] width 17 height 17
click at [442, 249] on icon "button" at bounding box center [434, 252] width 18 height 18
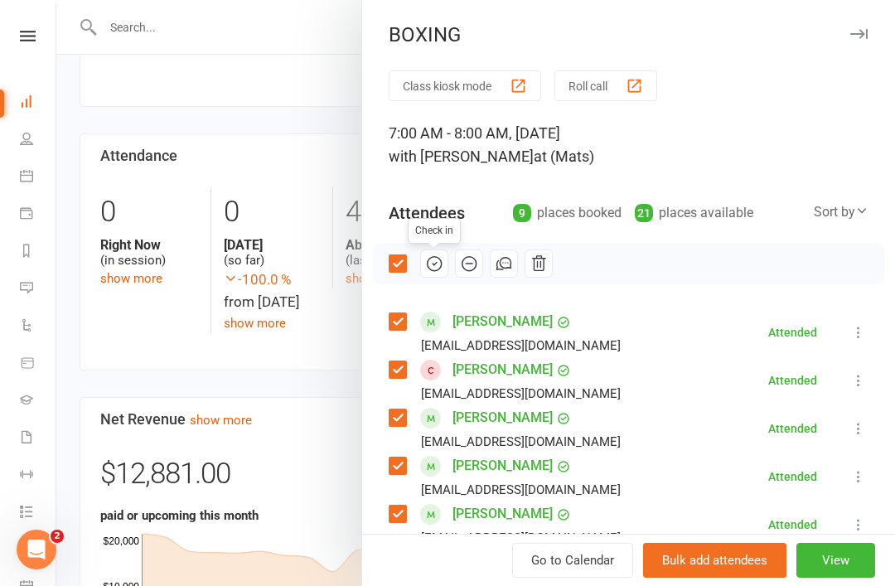
scroll to position [0, 0]
click at [861, 31] on icon "button" at bounding box center [858, 34] width 17 height 10
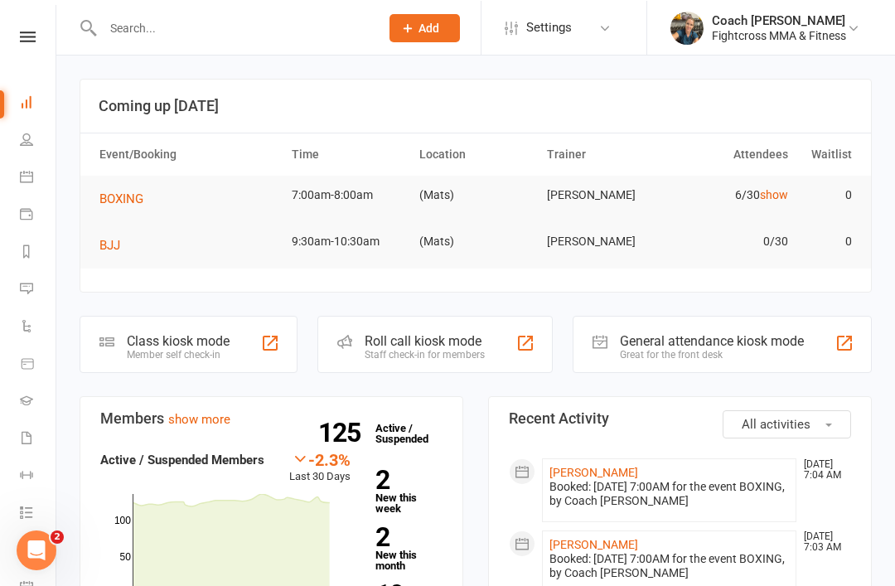
click at [776, 191] on link "show" at bounding box center [774, 193] width 28 height 13
